Goal: Task Accomplishment & Management: Use online tool/utility

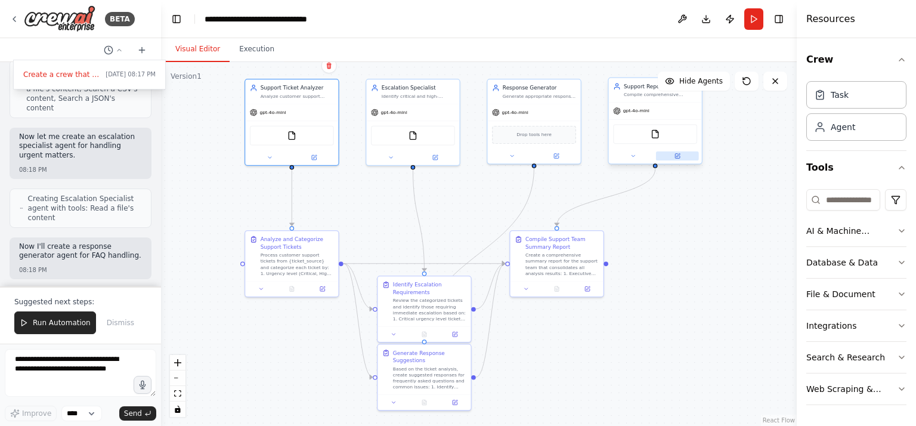
click at [679, 157] on icon at bounding box center [677, 156] width 5 height 5
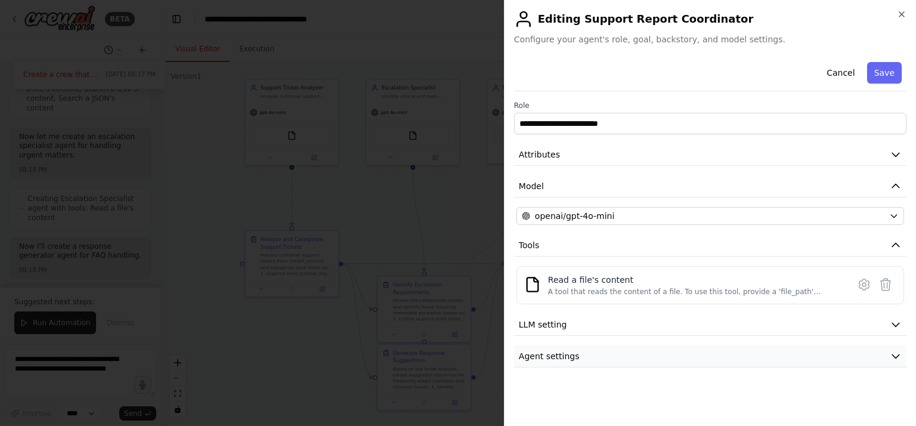
click at [893, 353] on icon "button" at bounding box center [896, 356] width 12 height 12
click at [903, 9] on div "**********" at bounding box center [710, 213] width 412 height 426
click at [901, 14] on icon "button" at bounding box center [902, 14] width 5 height 5
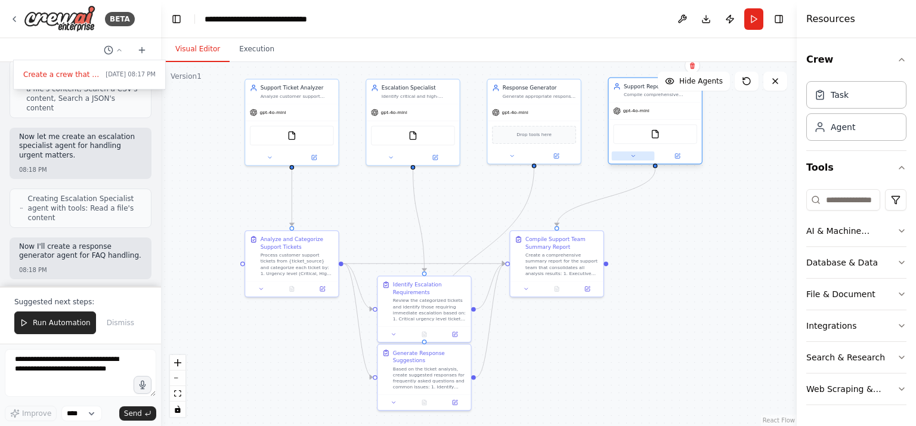
click at [636, 156] on icon at bounding box center [633, 156] width 6 height 6
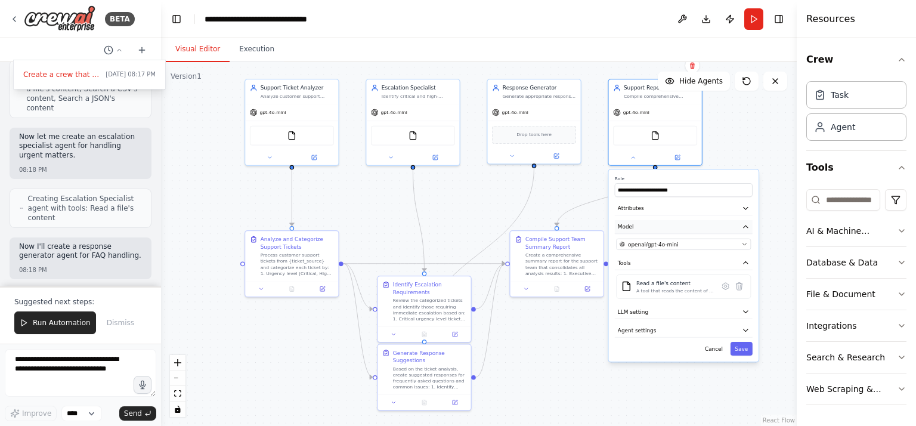
click at [740, 224] on button "Model" at bounding box center [684, 227] width 138 height 14
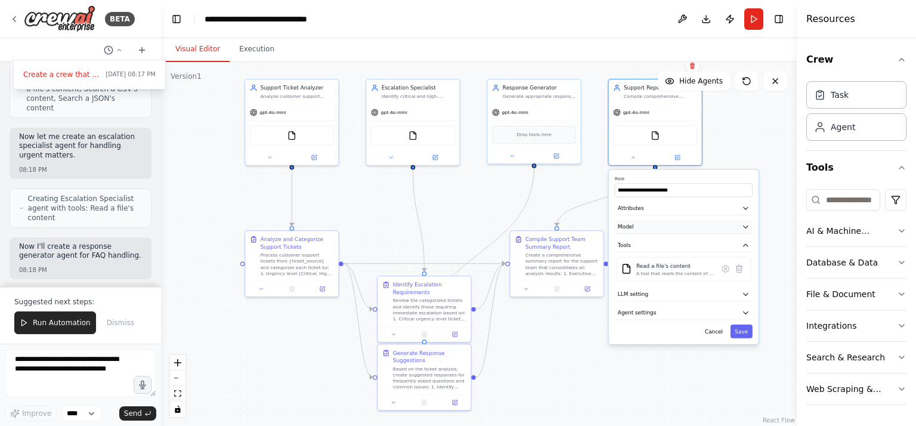
click at [740, 224] on button "Model" at bounding box center [684, 227] width 138 height 14
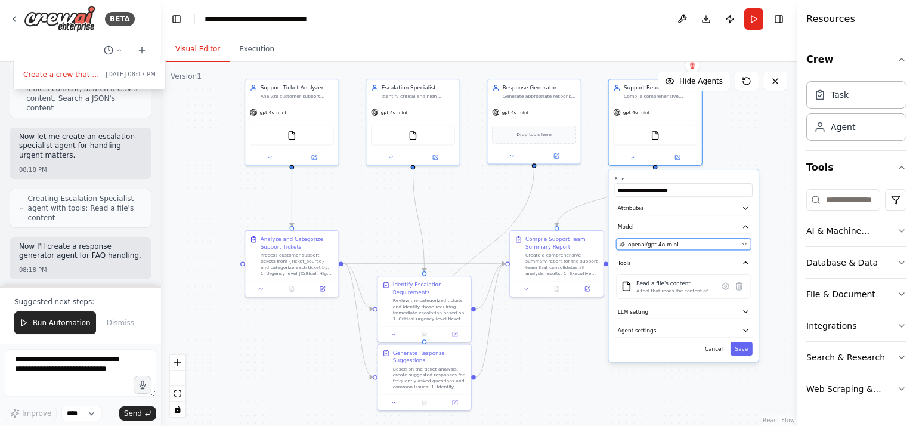
click at [747, 243] on icon "button" at bounding box center [745, 244] width 6 height 6
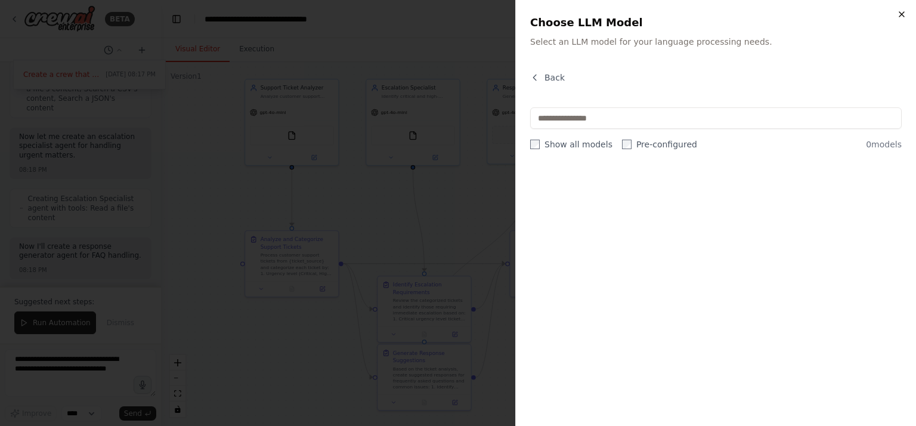
click at [902, 10] on icon "button" at bounding box center [902, 15] width 10 height 10
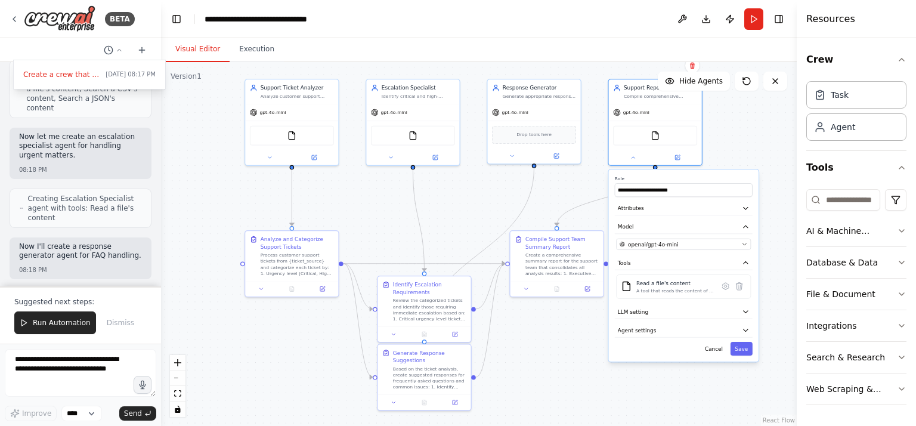
click at [474, 122] on div ".deletable-edge-delete-btn { width: 20px; height: 20px; border: 0px solid #ffff…" at bounding box center [479, 244] width 636 height 364
click at [717, 345] on button "Cancel" at bounding box center [713, 349] width 27 height 14
click at [741, 326] on button "Agent settings" at bounding box center [684, 330] width 138 height 14
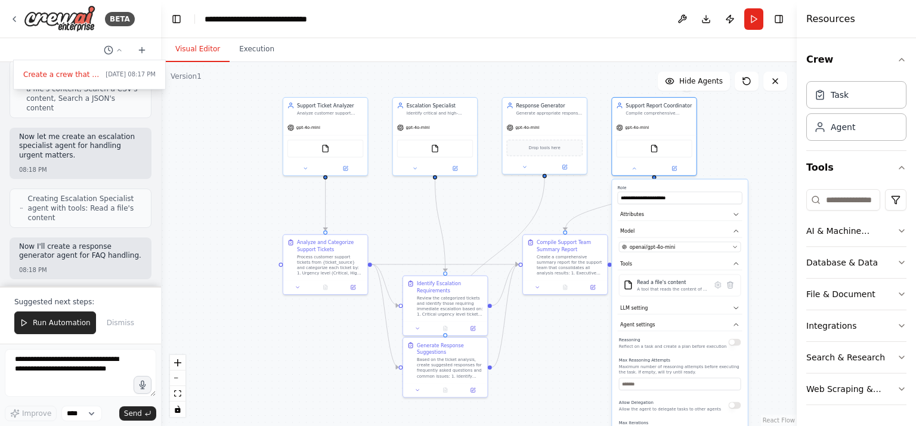
click at [748, 159] on div ".deletable-edge-delete-btn { width: 20px; height: 20px; border: 0px solid #ffff…" at bounding box center [479, 244] width 636 height 364
click at [637, 166] on icon at bounding box center [634, 166] width 5 height 5
click at [582, 217] on div ".deletable-edge-delete-btn { width: 20px; height: 20px; border: 0px solid #ffff…" at bounding box center [479, 244] width 636 height 364
click at [582, 217] on icon "Edge from 31bfb347-dfb4-4b25-a431-5fbf2346437c to fee7c0f0-b3f9-4d26-ba70-d3cf4…" at bounding box center [610, 204] width 89 height 51
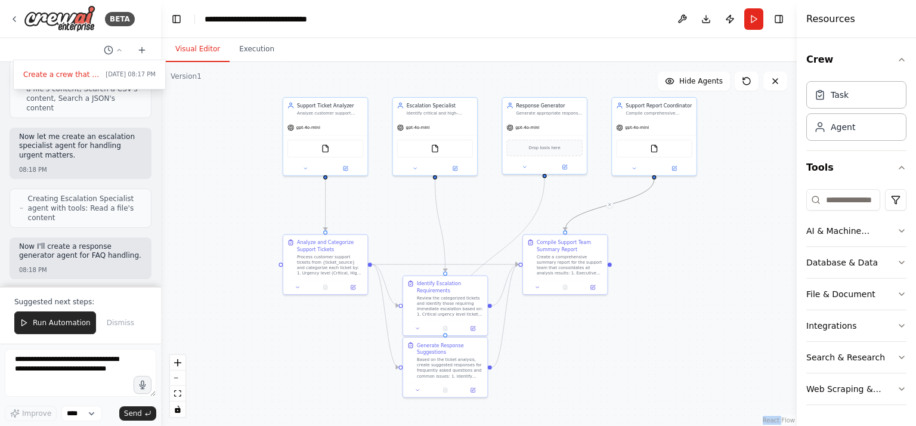
click at [611, 209] on div ".deletable-edge-delete-btn { width: 20px; height: 20px; border: 0px solid #ffff…" at bounding box center [479, 244] width 636 height 364
click at [609, 209] on div ".deletable-edge-delete-btn { width: 20px; height: 20px; border: 0px solid #ffff…" at bounding box center [479, 244] width 636 height 364
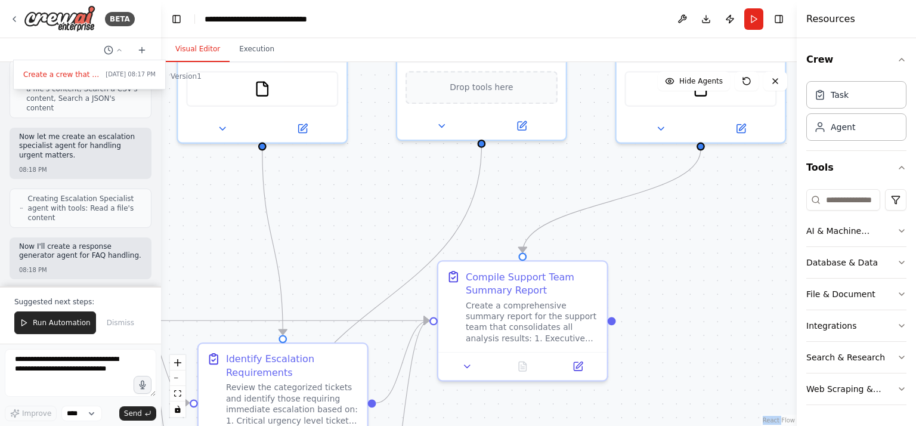
click at [703, 250] on div ".deletable-edge-delete-btn { width: 20px; height: 20px; border: 0px solid #ffff…" at bounding box center [479, 244] width 636 height 364
click at [177, 393] on icon "fit view" at bounding box center [177, 393] width 7 height 7
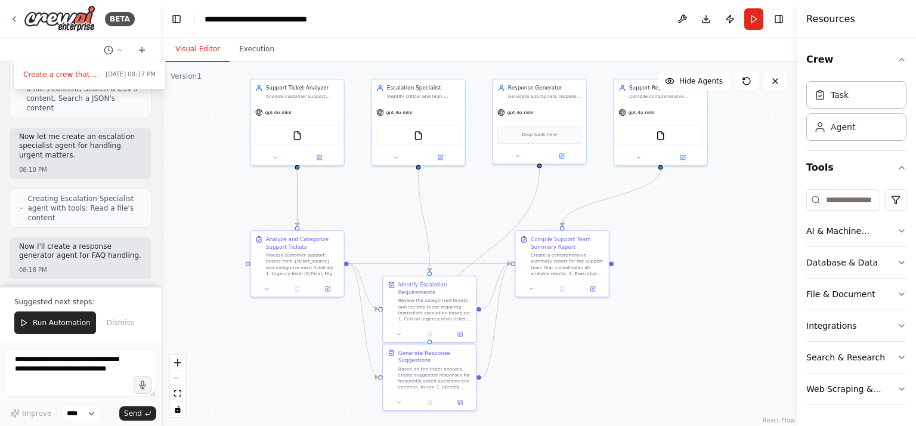
drag, startPoint x: 154, startPoint y: 128, endPoint x: 147, endPoint y: 95, distance: 34.2
click at [147, 95] on div at bounding box center [80, 213] width 161 height 426
click at [755, 21] on button "Run" at bounding box center [754, 18] width 19 height 21
click at [705, 20] on button "Download" at bounding box center [706, 18] width 19 height 21
